Goal: Feedback & Contribution: Leave review/rating

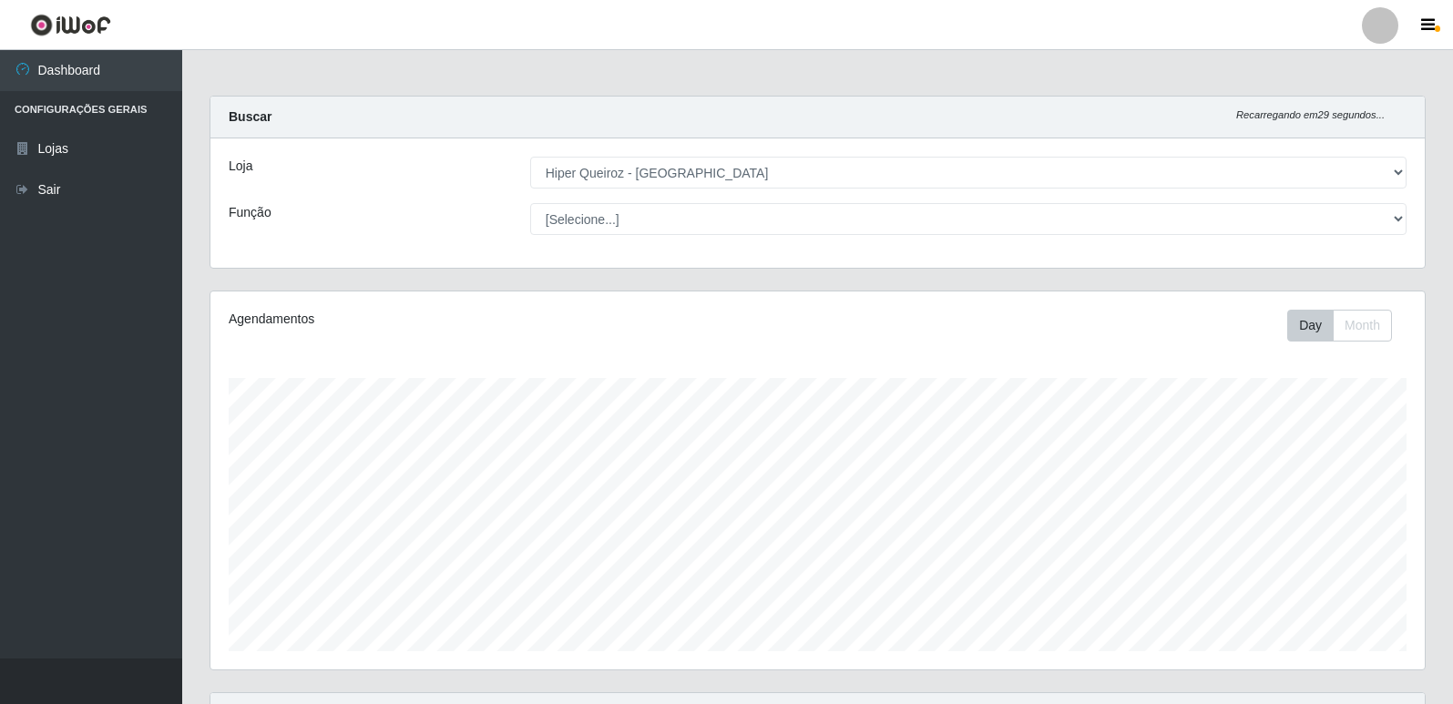
select select "516"
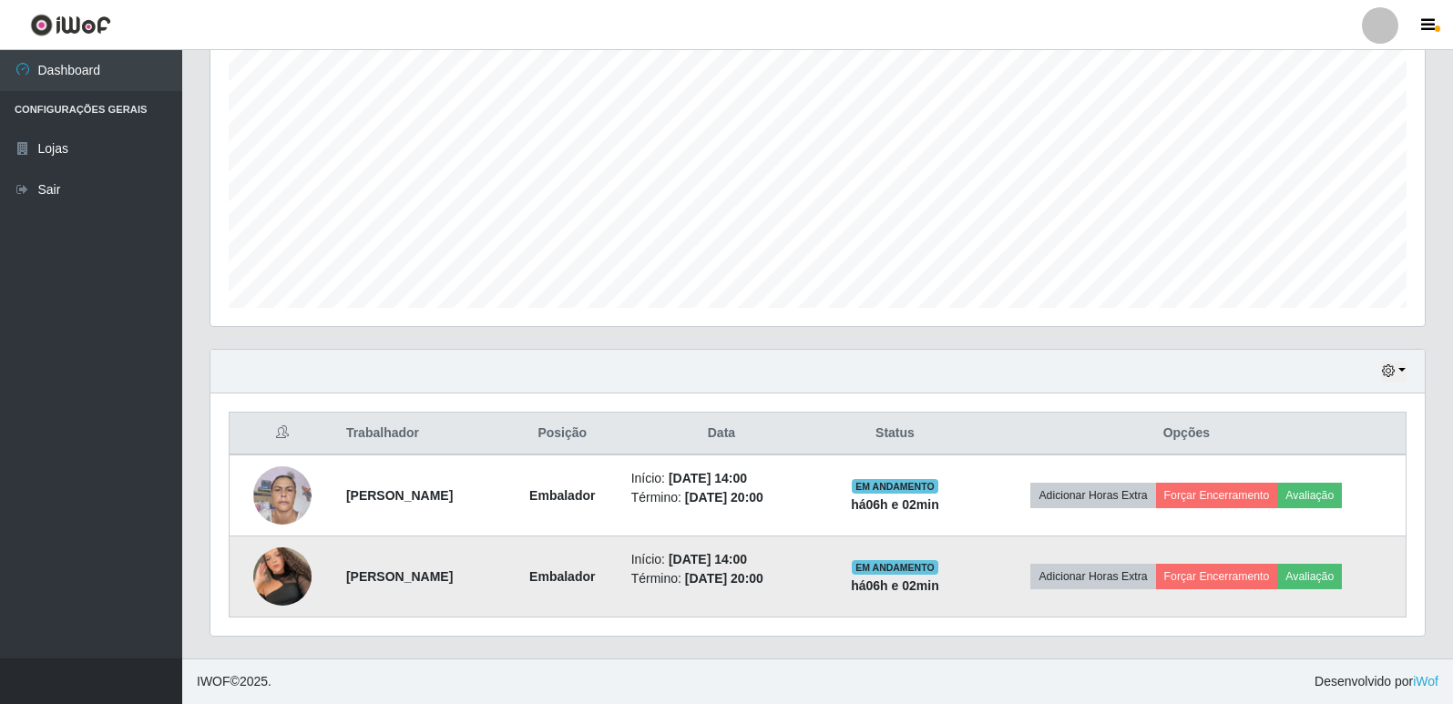
scroll to position [378, 1214]
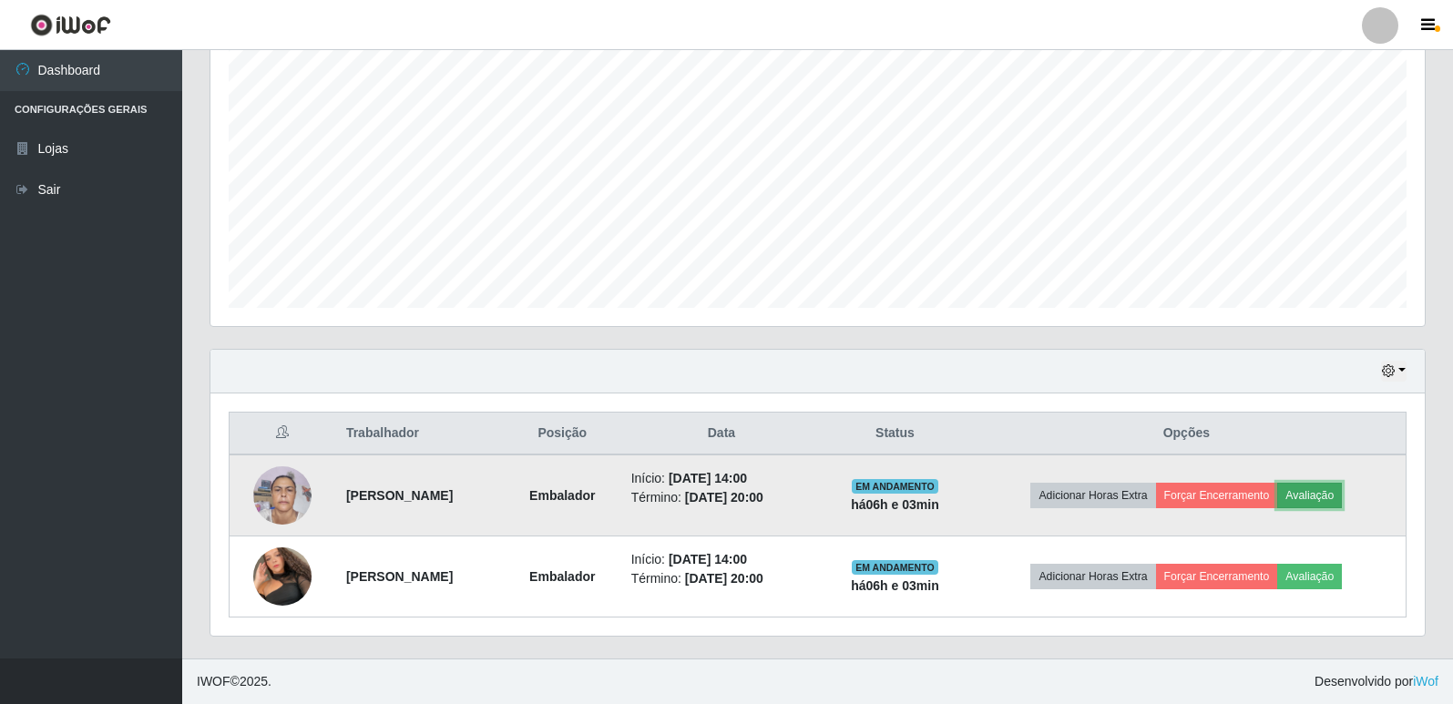
click at [1307, 505] on button "Avaliação" at bounding box center [1309, 496] width 65 height 26
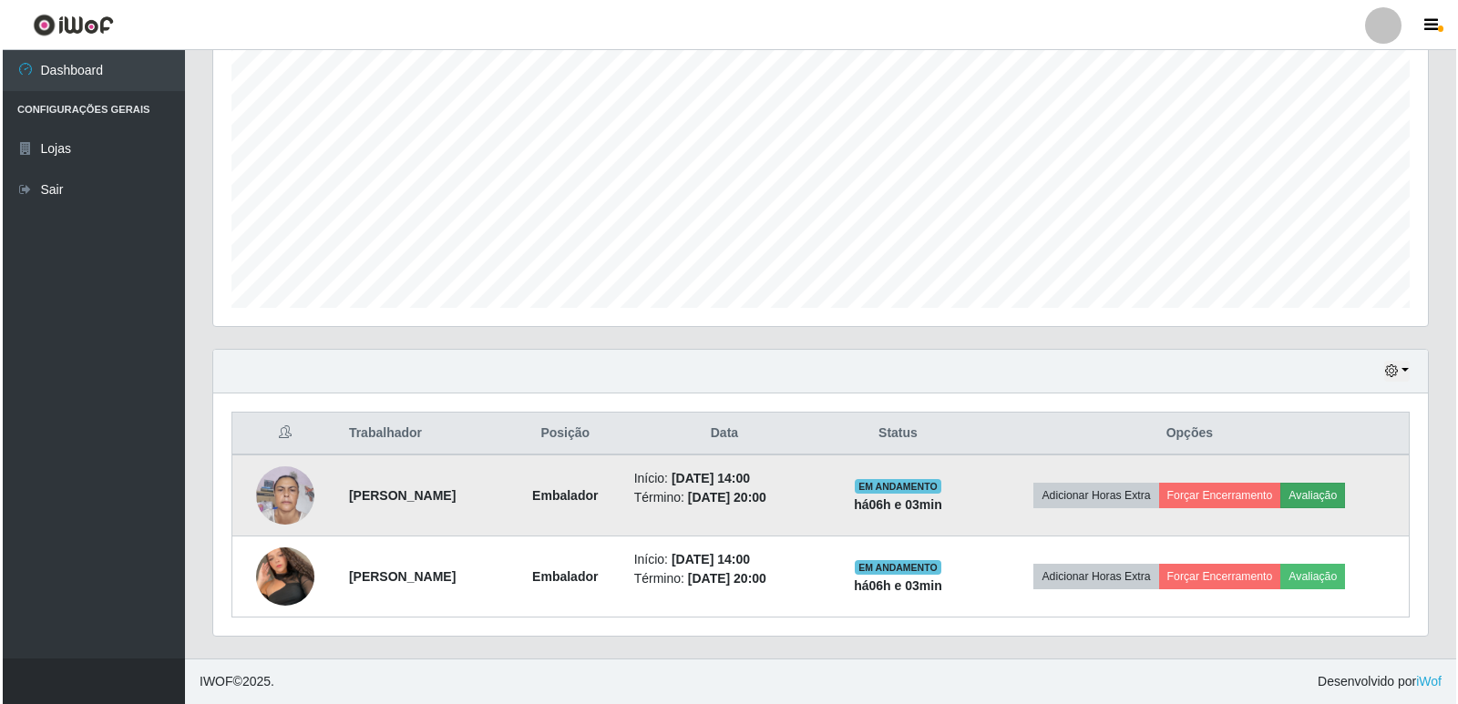
scroll to position [378, 1205]
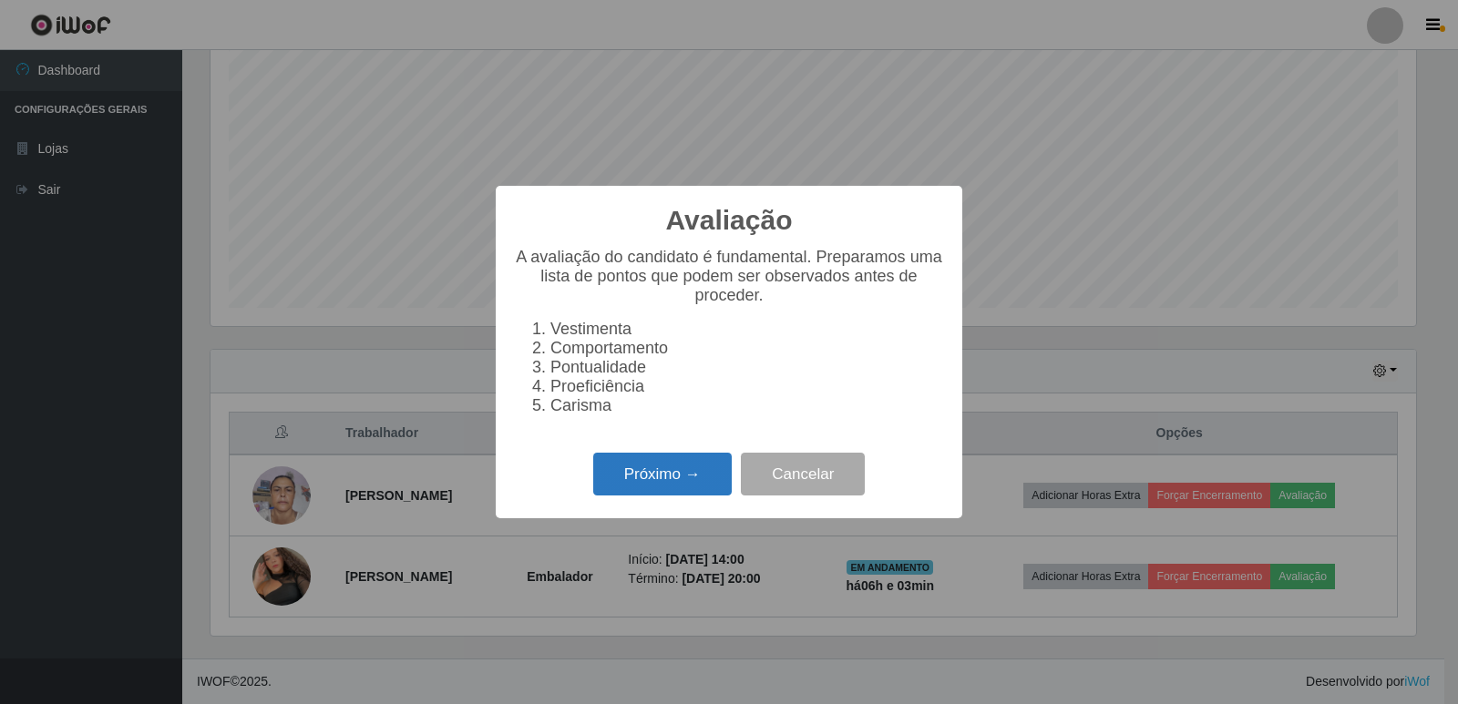
click at [695, 483] on button "Próximo →" at bounding box center [662, 474] width 138 height 43
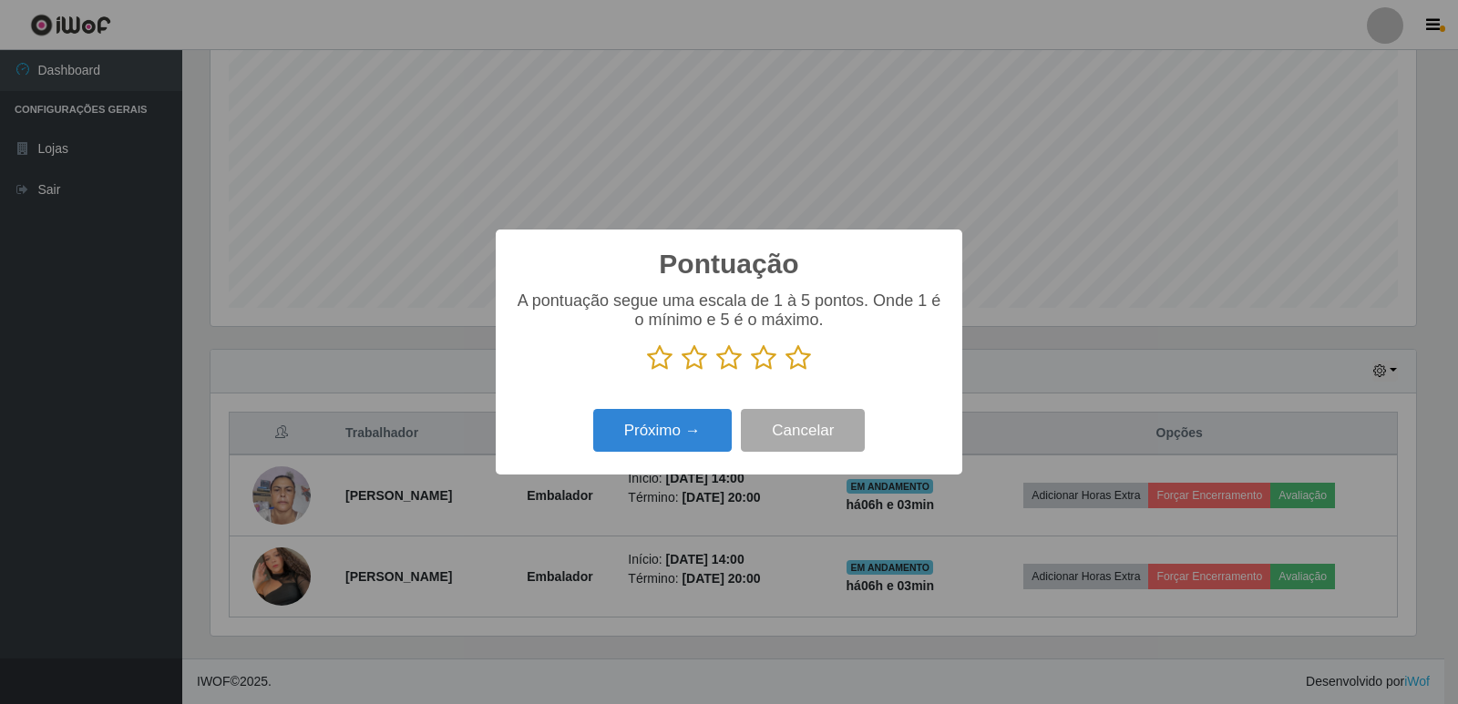
click at [803, 363] on icon at bounding box center [798, 357] width 26 height 27
click at [785, 372] on input "radio" at bounding box center [785, 372] width 0 height 0
click at [700, 431] on button "Próximo →" at bounding box center [662, 430] width 138 height 43
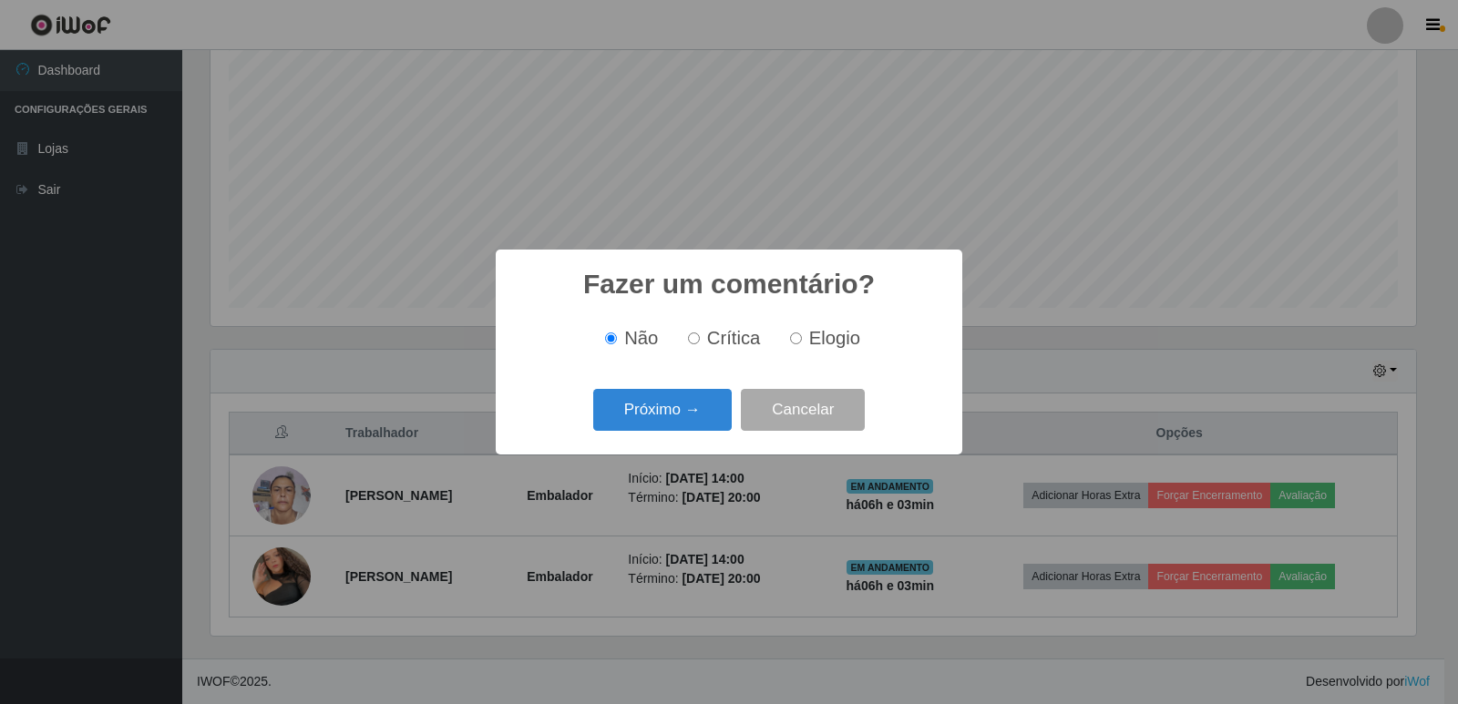
click at [796, 343] on input "Elogio" at bounding box center [796, 338] width 12 height 12
radio input "true"
click at [705, 402] on button "Próximo →" at bounding box center [662, 410] width 138 height 43
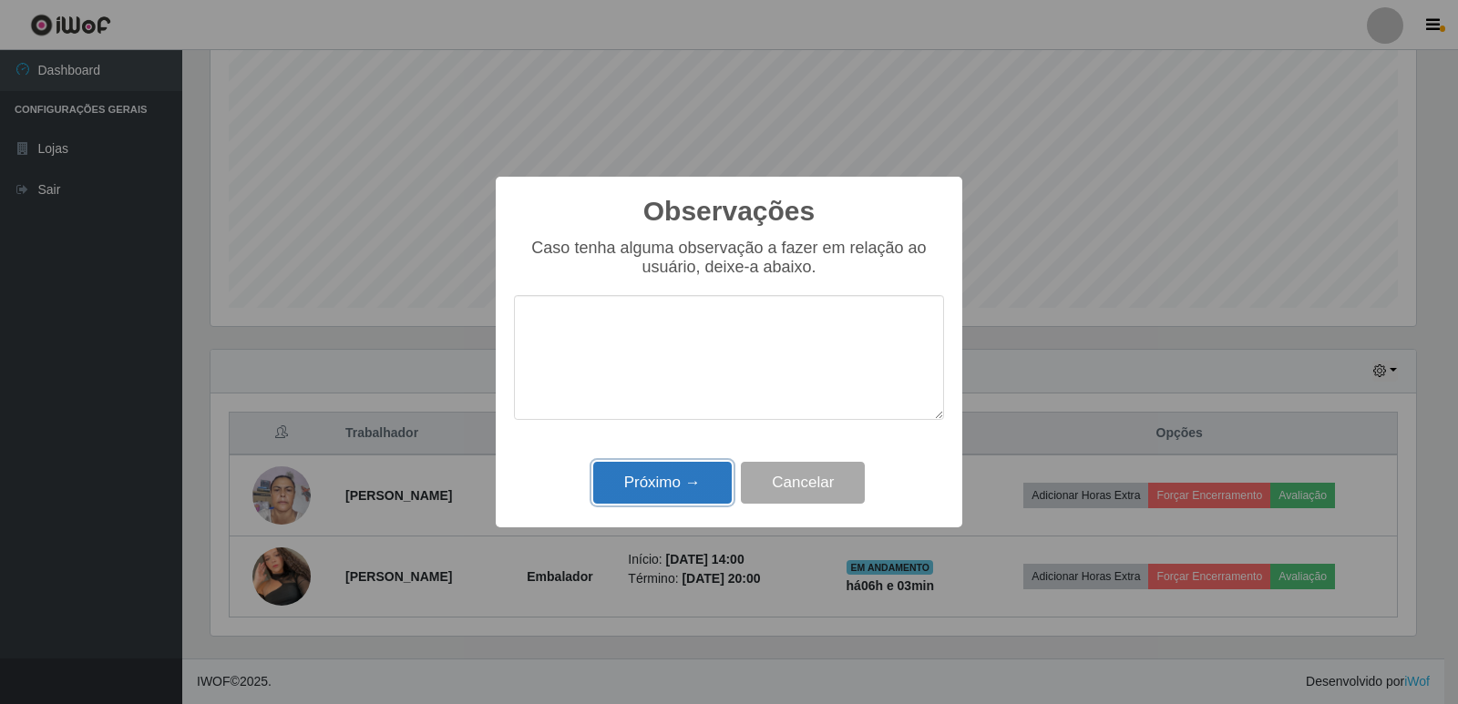
click at [684, 465] on button "Próximo →" at bounding box center [662, 483] width 138 height 43
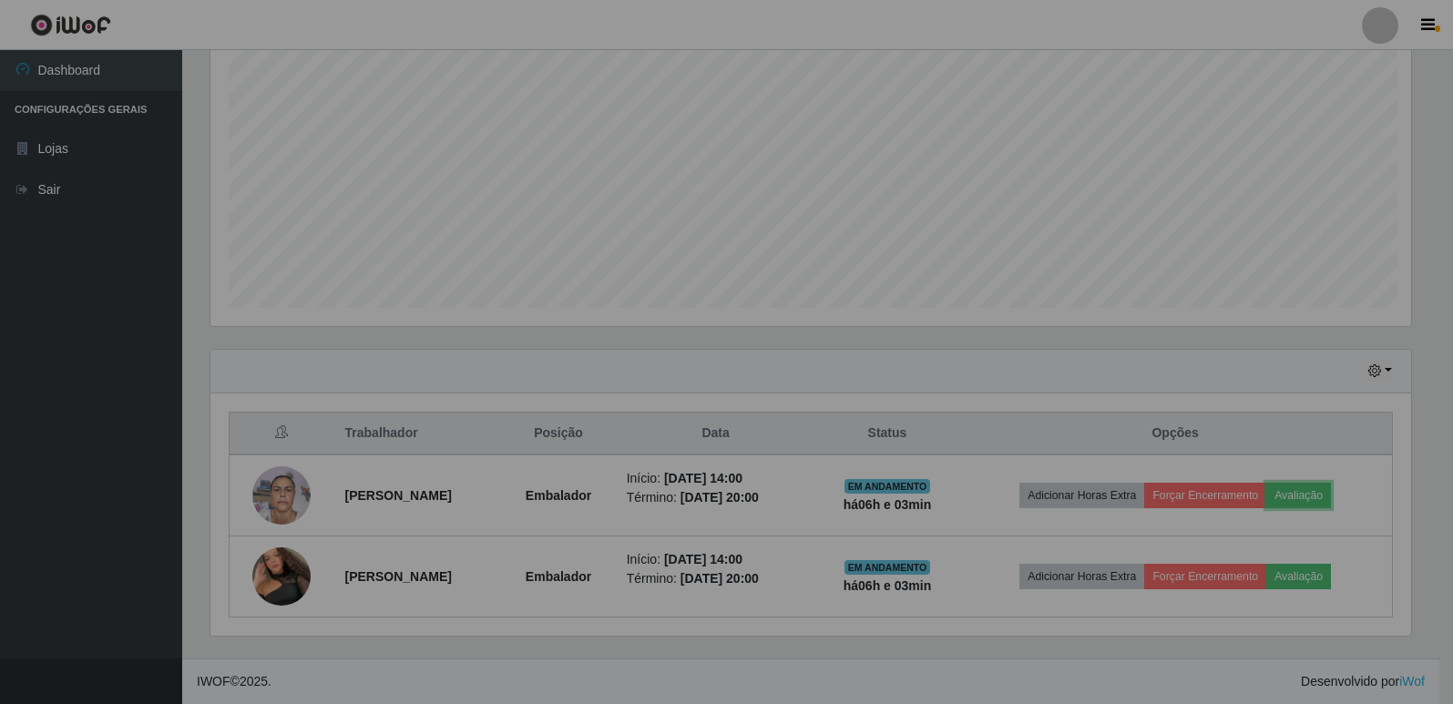
scroll to position [378, 1214]
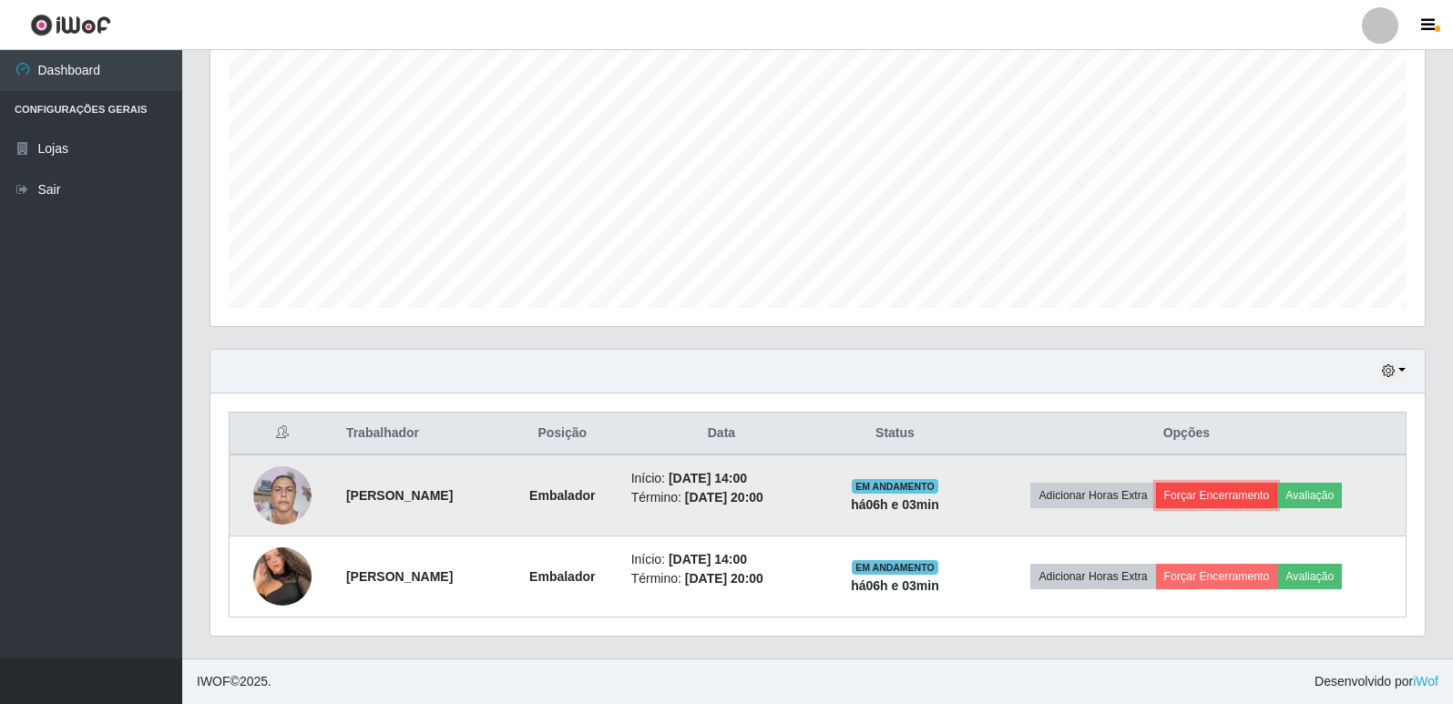
click at [1191, 502] on button "Forçar Encerramento" at bounding box center [1217, 496] width 122 height 26
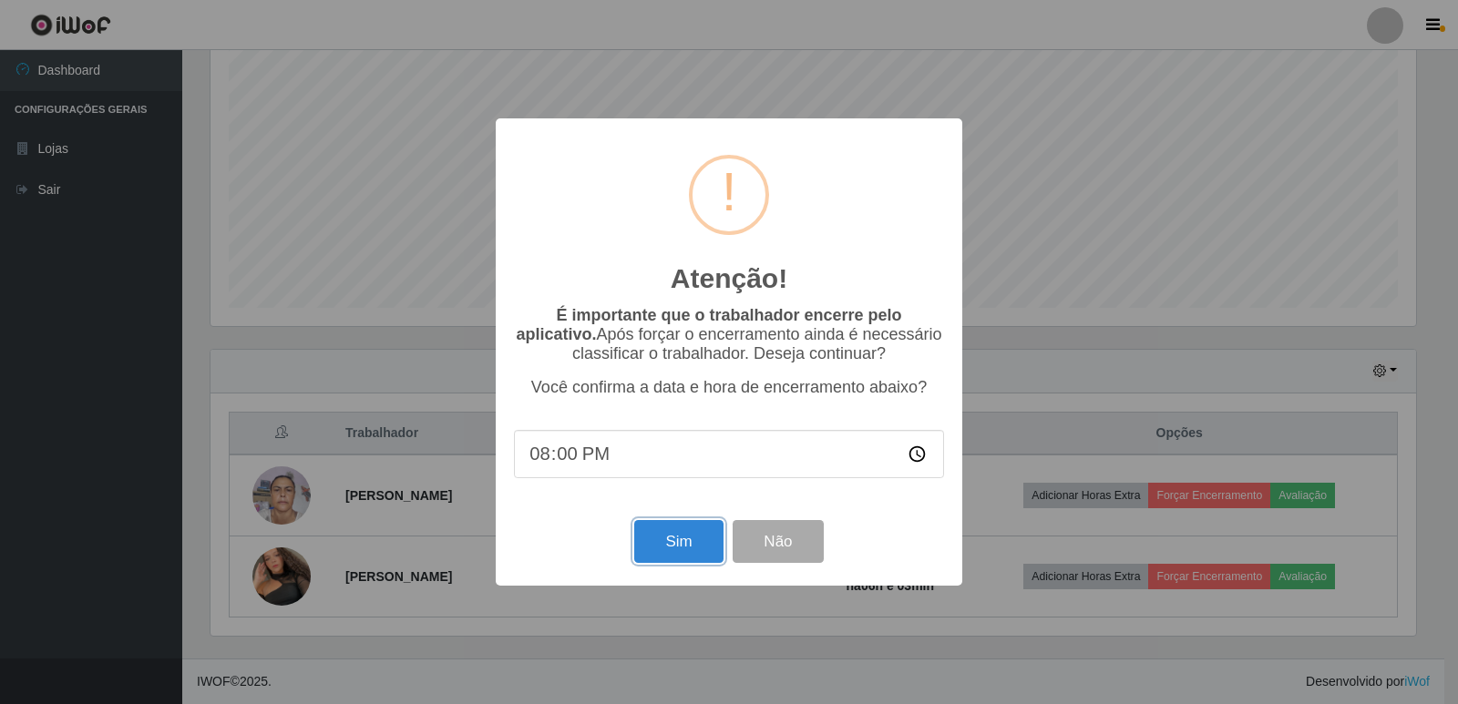
drag, startPoint x: 701, startPoint y: 540, endPoint x: 712, endPoint y: 547, distance: 12.7
click at [701, 540] on button "Sim" at bounding box center [678, 541] width 88 height 43
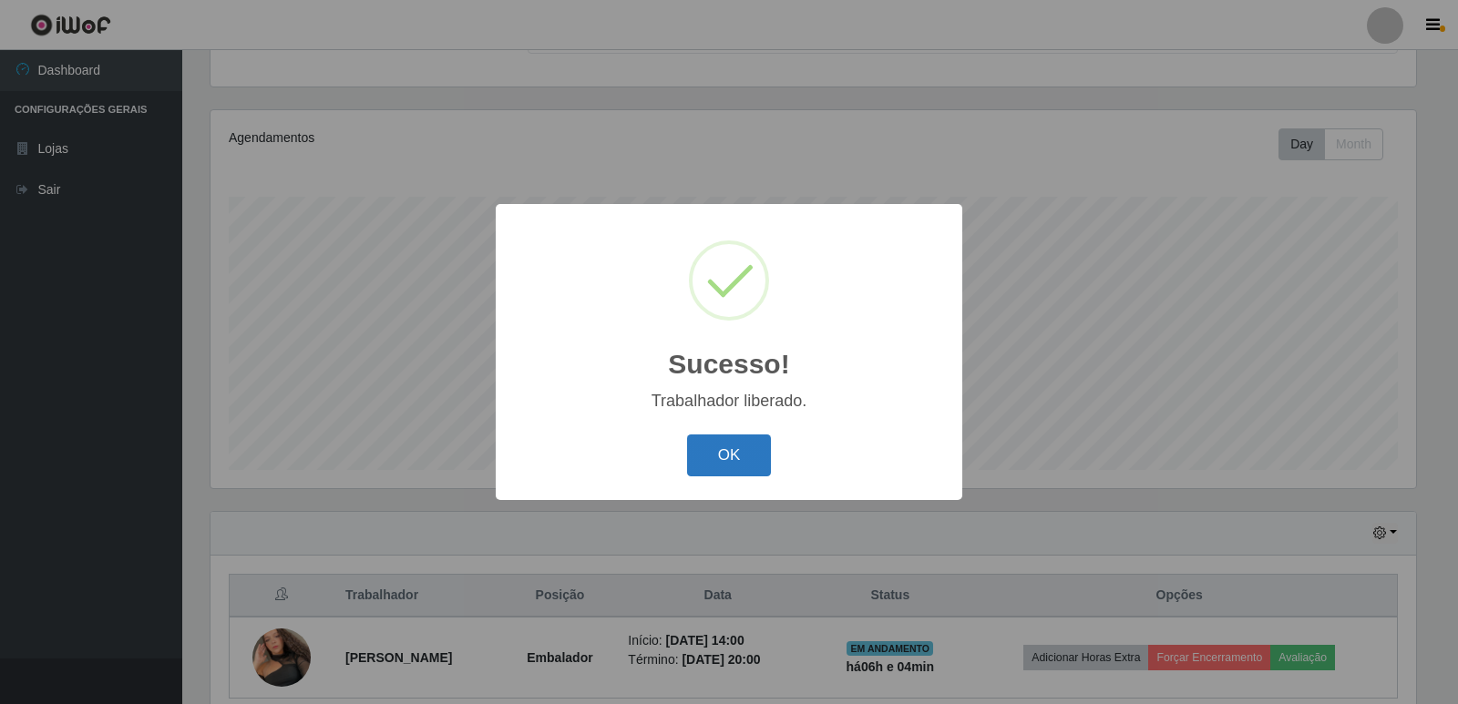
click at [754, 458] on button "OK" at bounding box center [729, 456] width 85 height 43
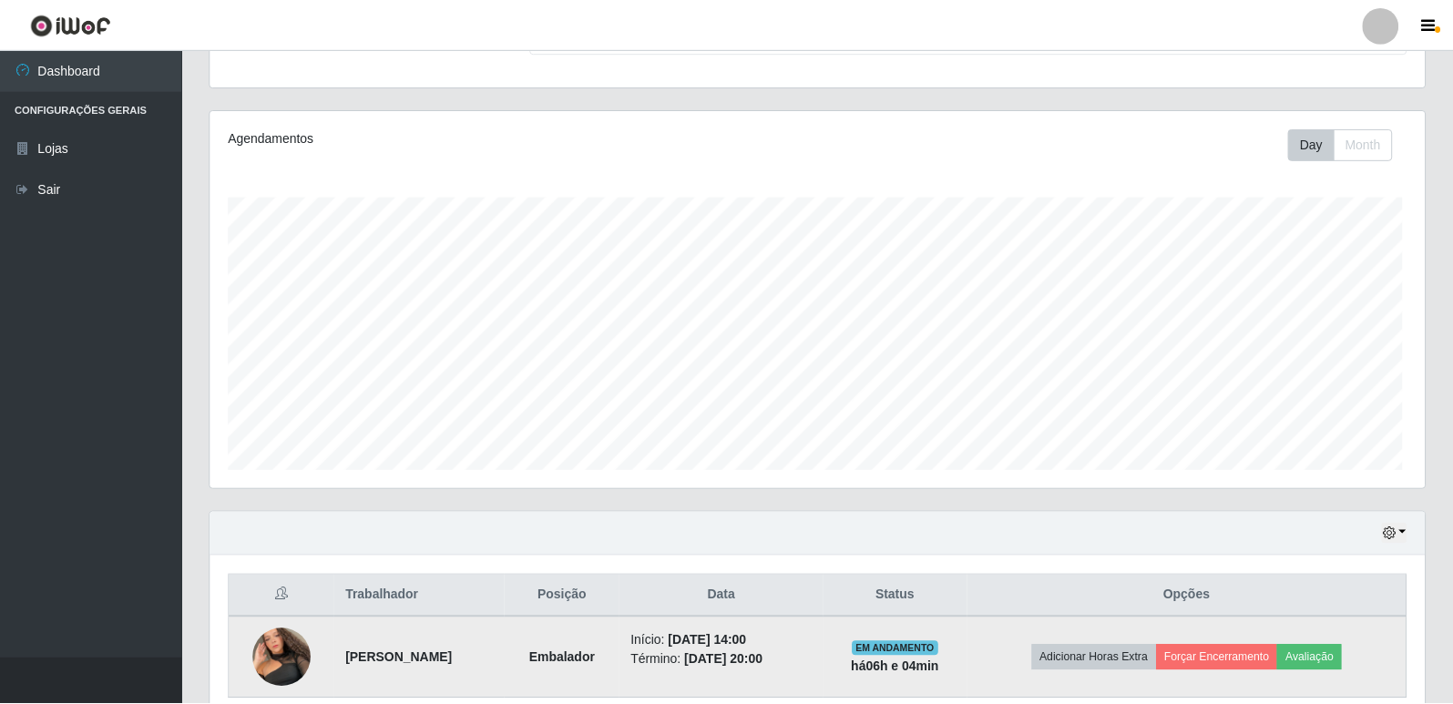
scroll to position [378, 1214]
click at [1340, 667] on button "Avaliação" at bounding box center [1309, 658] width 65 height 26
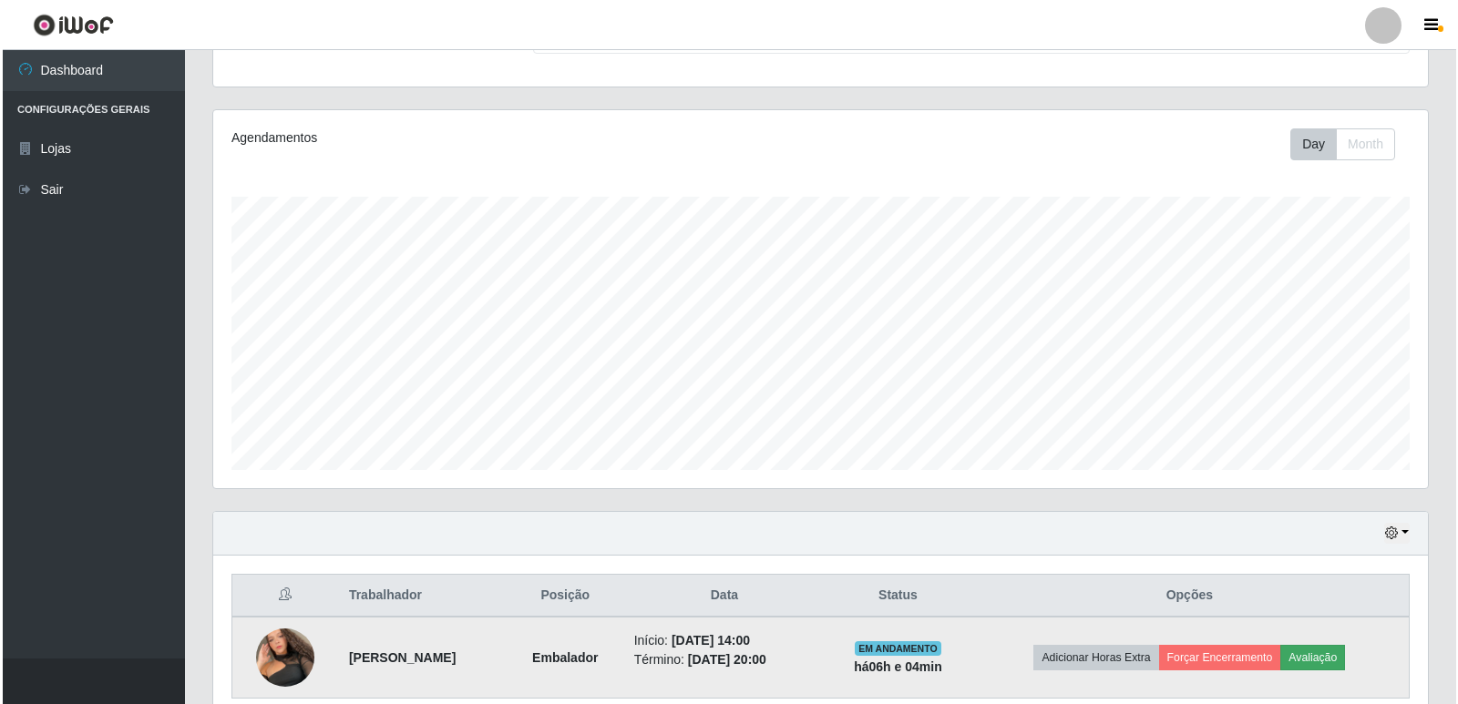
scroll to position [378, 1205]
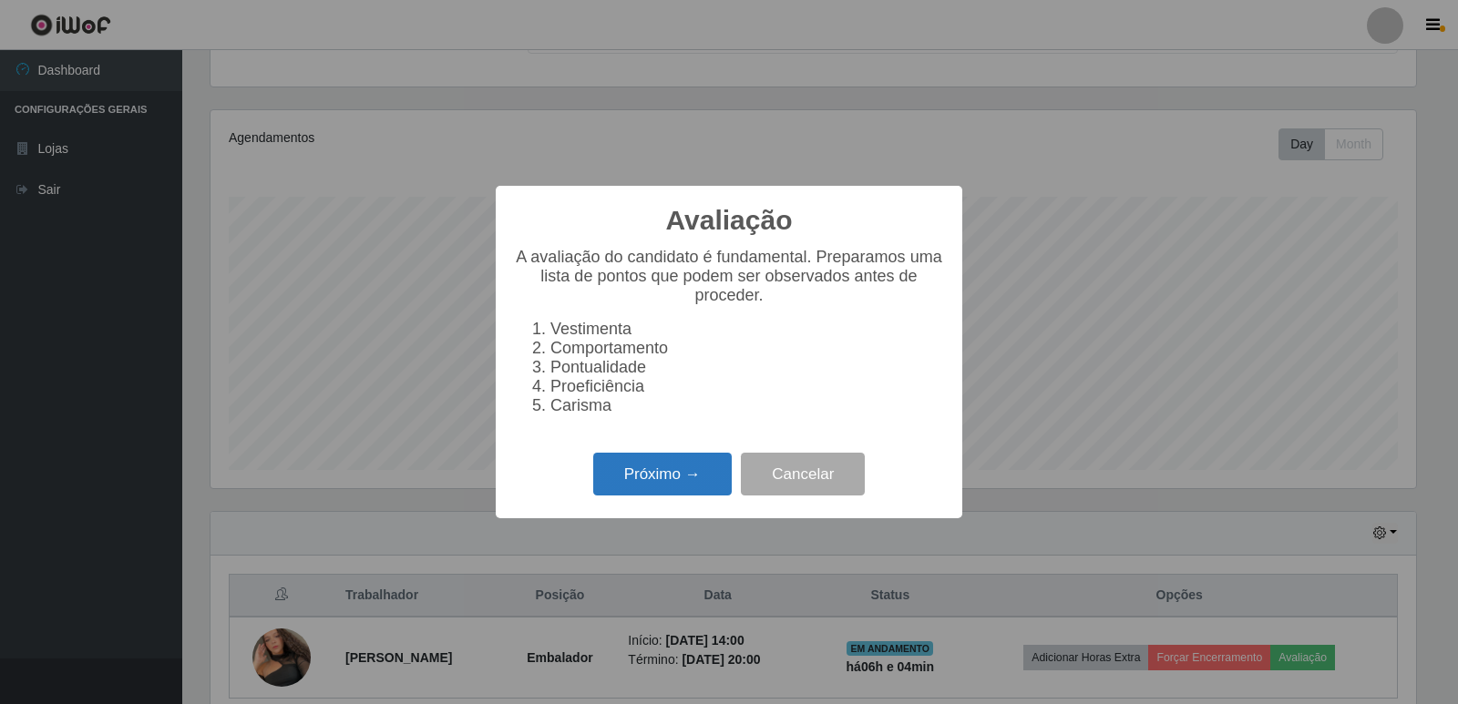
click at [692, 477] on button "Próximo →" at bounding box center [662, 474] width 138 height 43
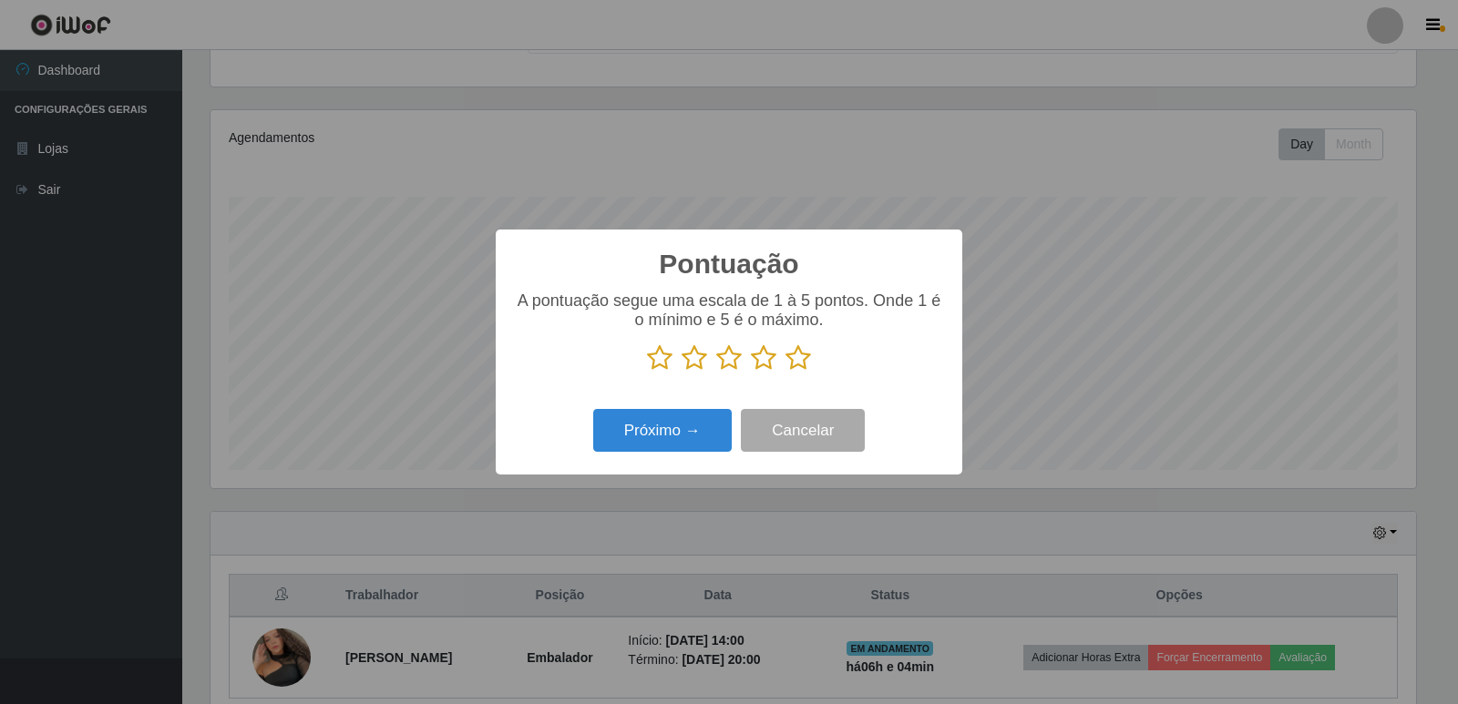
scroll to position [910564, 909737]
drag, startPoint x: 800, startPoint y: 363, endPoint x: 765, endPoint y: 385, distance: 40.9
click at [799, 364] on icon at bounding box center [798, 357] width 26 height 27
click at [785, 372] on input "radio" at bounding box center [785, 372] width 0 height 0
click at [691, 430] on button "Próximo →" at bounding box center [662, 430] width 138 height 43
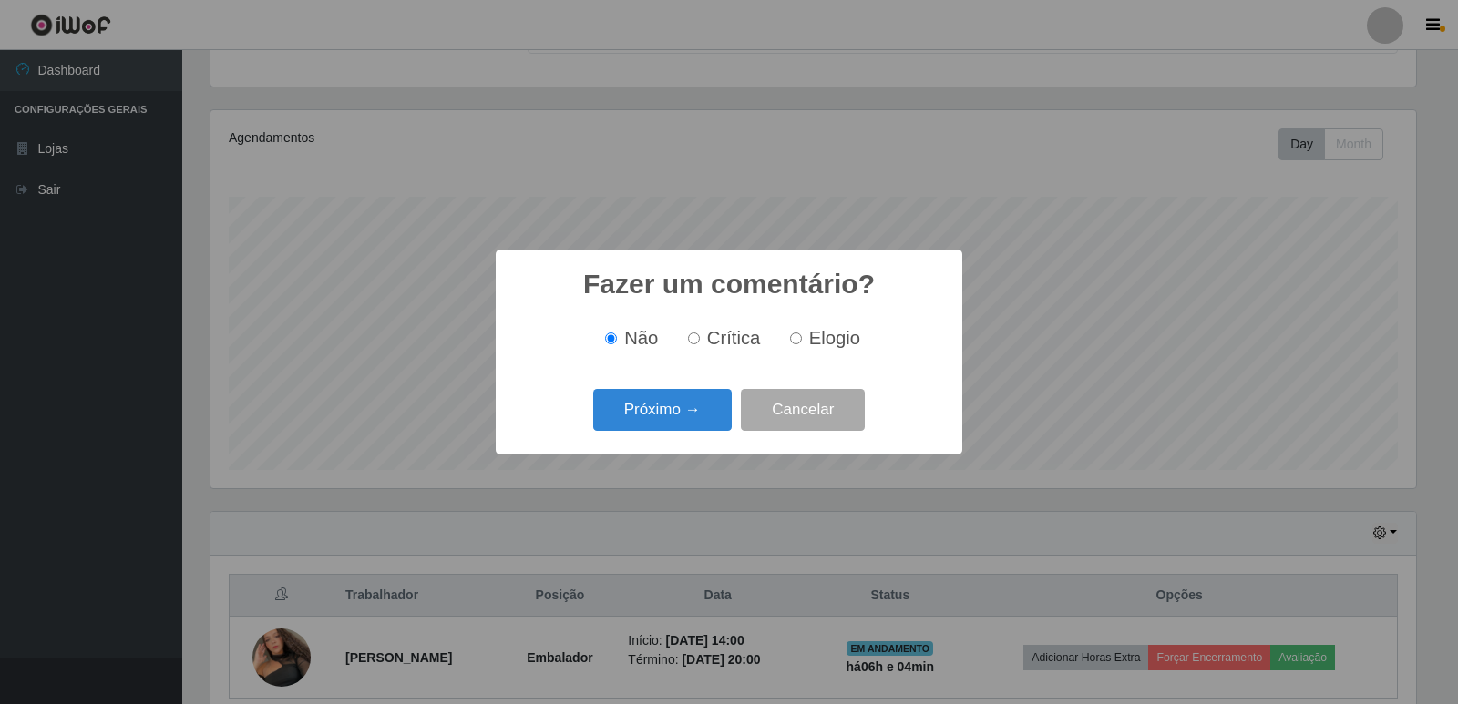
click at [795, 344] on input "Elogio" at bounding box center [796, 338] width 12 height 12
radio input "true"
click at [698, 423] on button "Próximo →" at bounding box center [662, 410] width 138 height 43
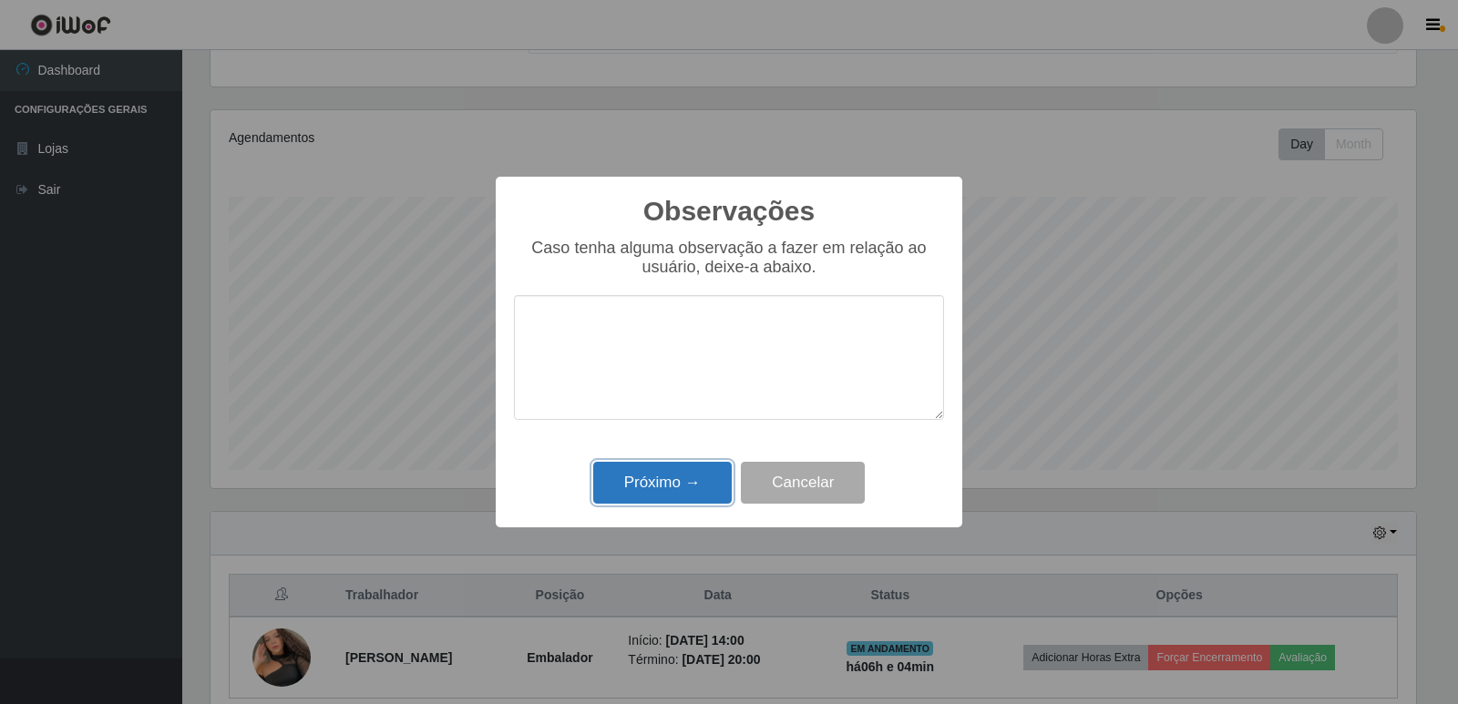
click at [676, 497] on button "Próximo →" at bounding box center [662, 483] width 138 height 43
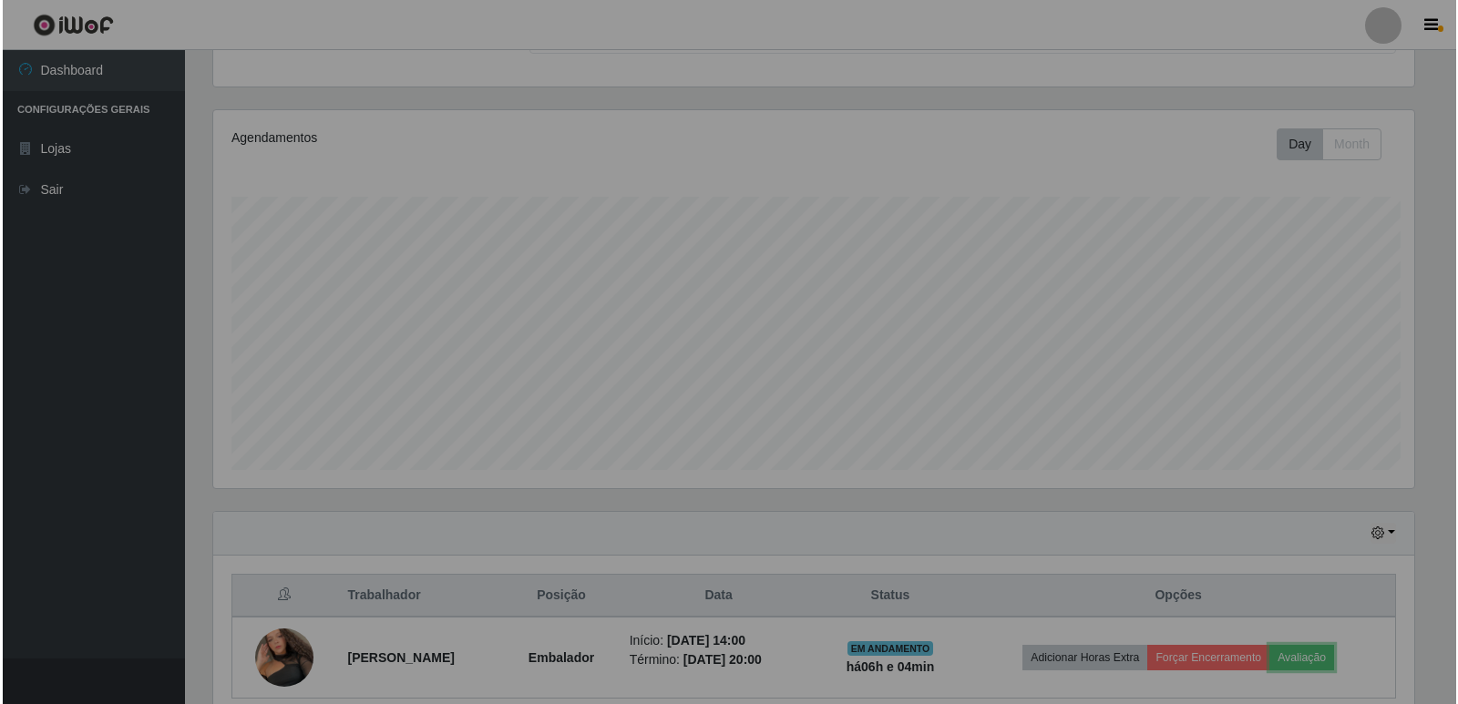
scroll to position [378, 1214]
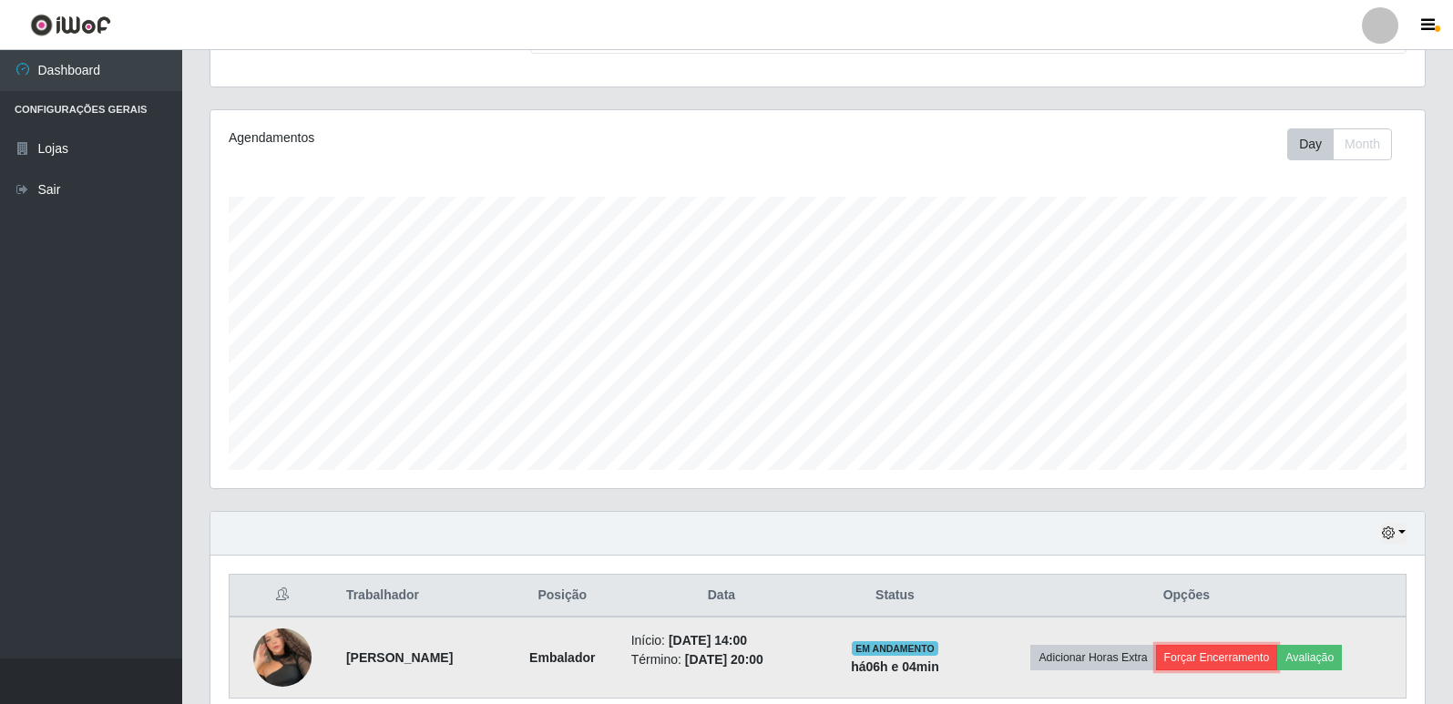
click at [1191, 661] on button "Forçar Encerramento" at bounding box center [1217, 658] width 122 height 26
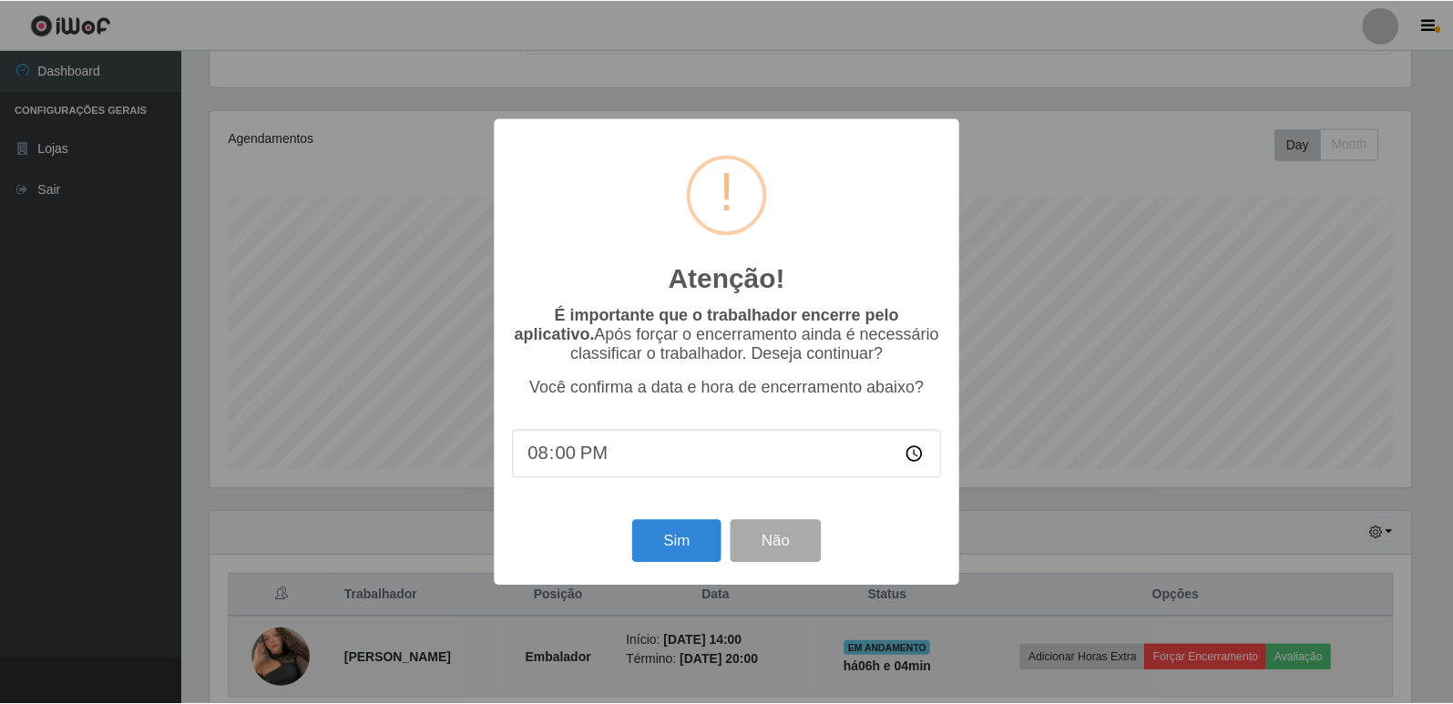
scroll to position [378, 1205]
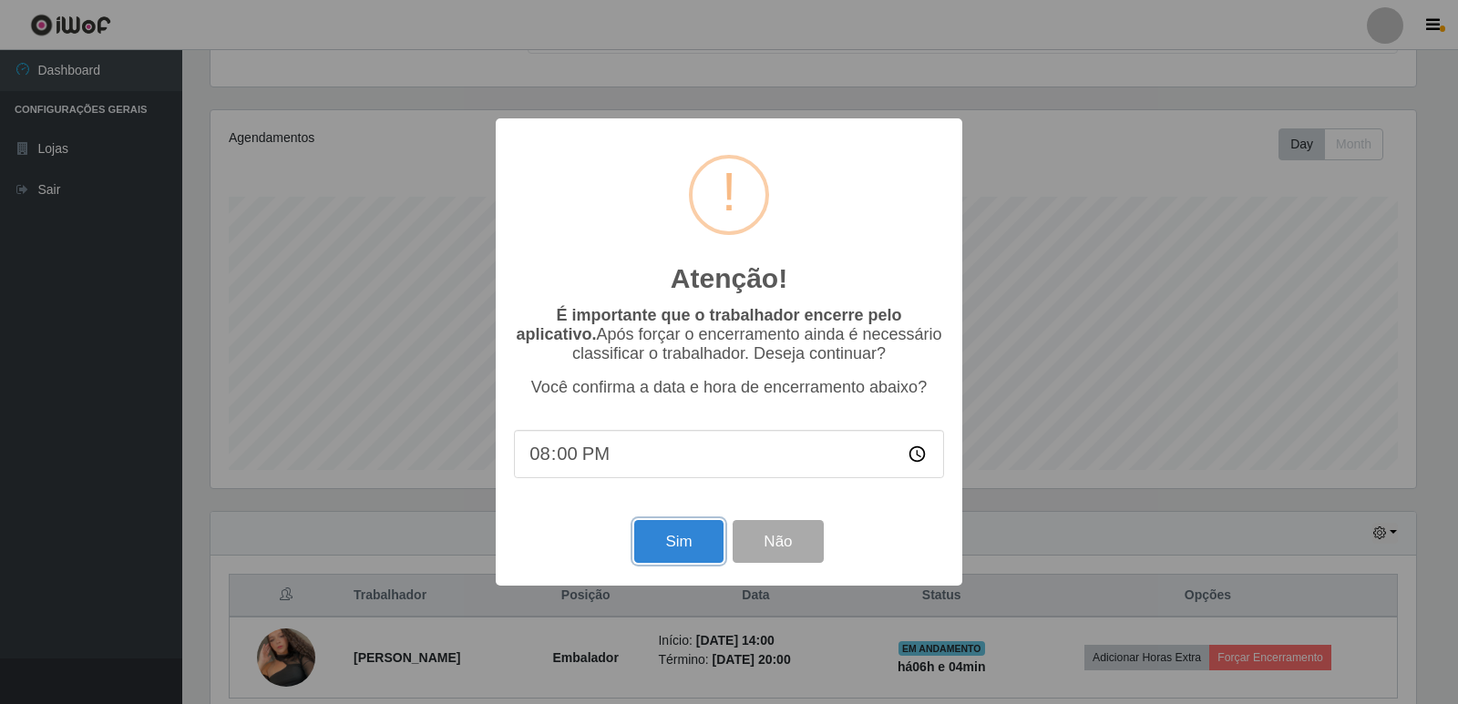
click at [706, 537] on button "Sim" at bounding box center [678, 541] width 88 height 43
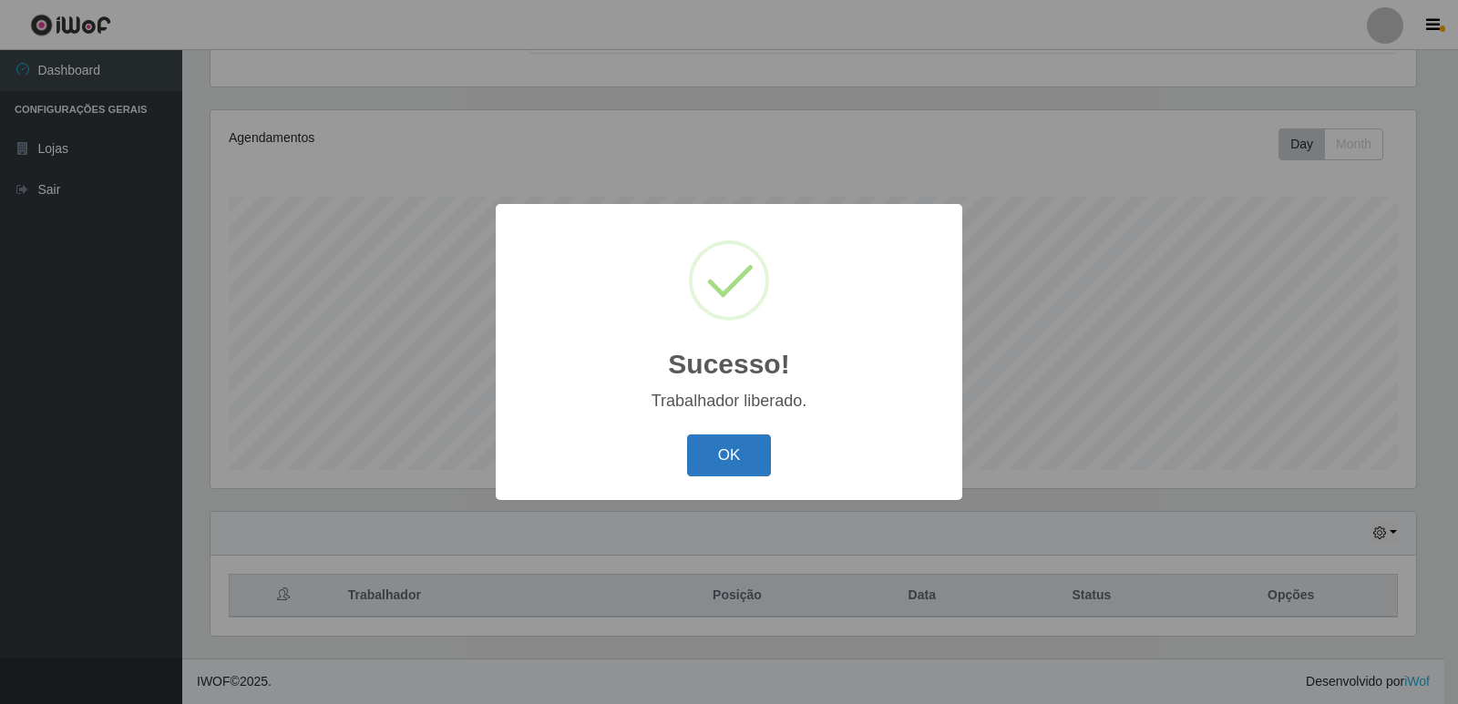
click at [748, 455] on button "OK" at bounding box center [729, 456] width 85 height 43
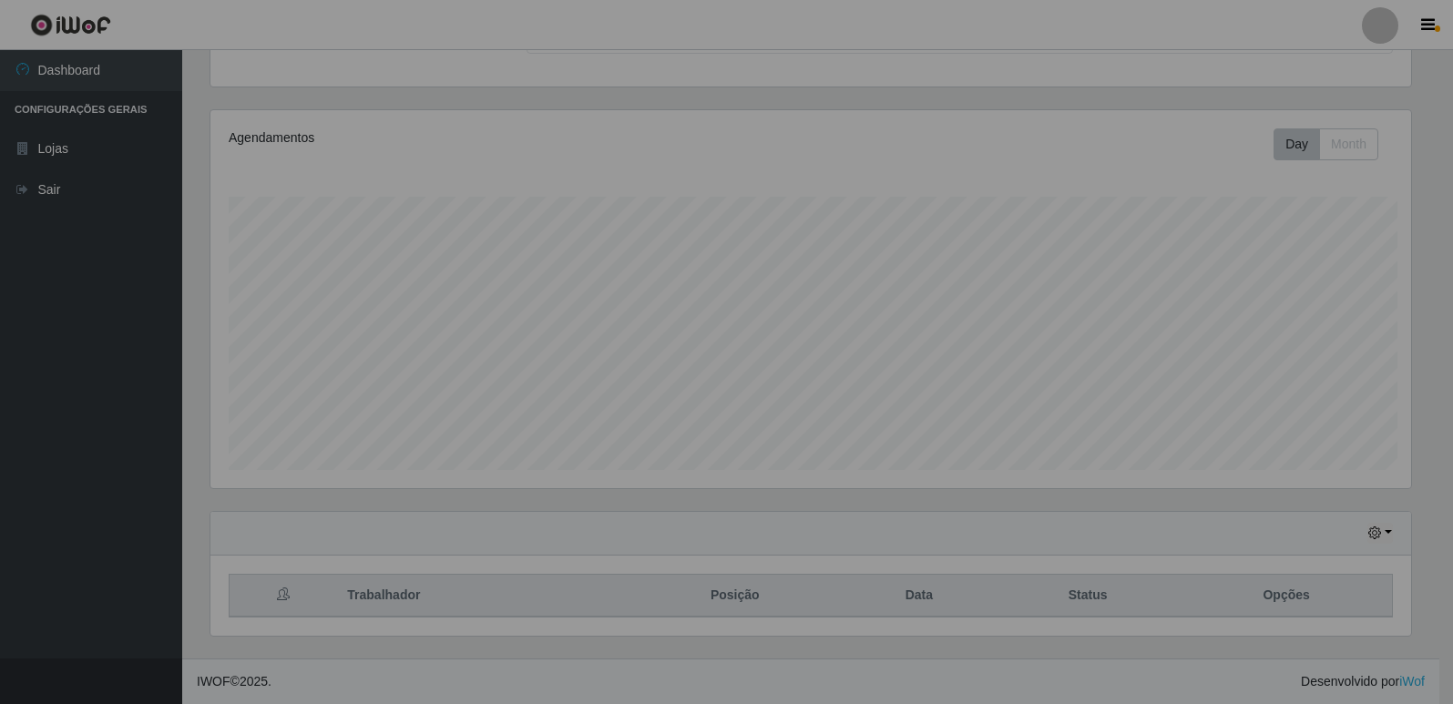
scroll to position [378, 1214]
